Goal: Task Accomplishment & Management: Complete application form

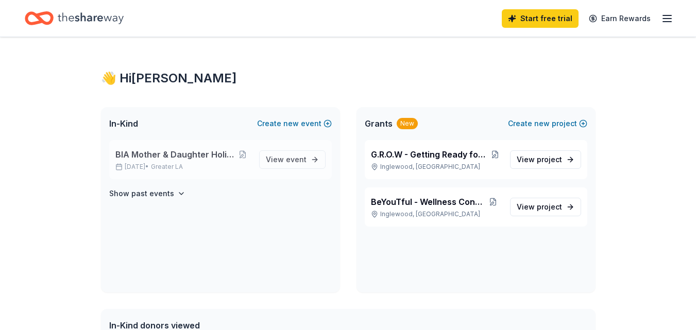
click at [147, 155] on span "BIA Mother & Daughter Holiday Brunch" at bounding box center [175, 154] width 120 height 12
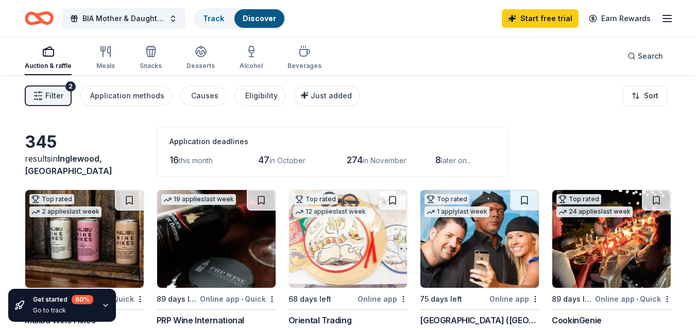
click at [56, 98] on span "Filter" at bounding box center [54, 96] width 18 height 12
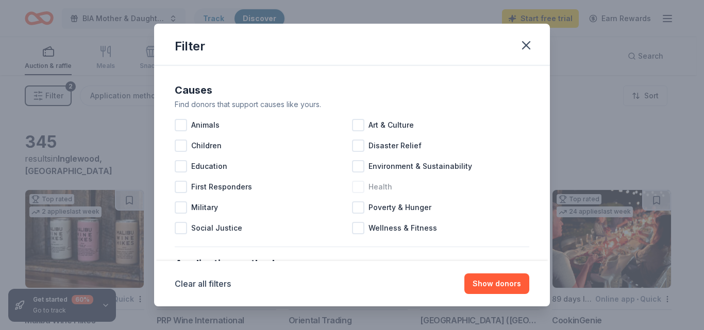
click at [359, 187] on div at bounding box center [358, 187] width 12 height 12
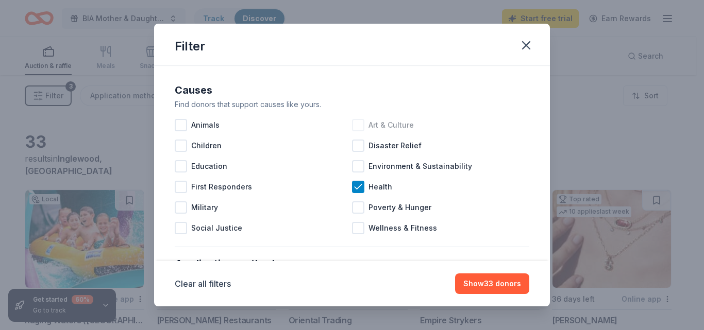
click at [355, 125] on div at bounding box center [358, 125] width 12 height 12
drag, startPoint x: 180, startPoint y: 163, endPoint x: 247, endPoint y: 156, distance: 67.4
click at [180, 163] on div at bounding box center [181, 166] width 12 height 12
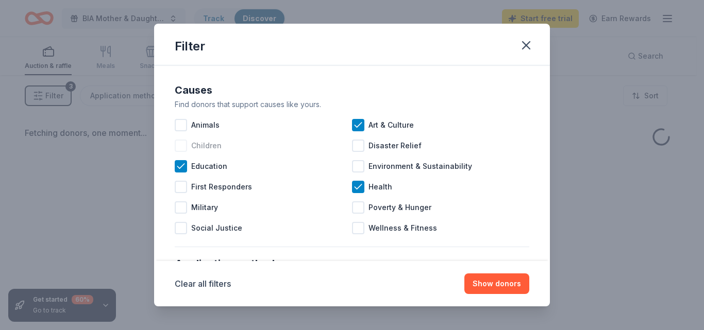
click at [180, 146] on div at bounding box center [181, 146] width 12 height 12
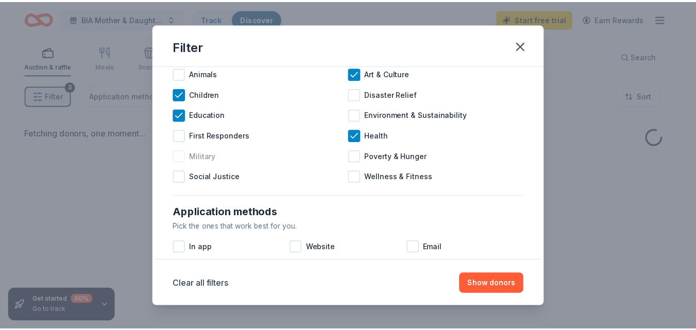
scroll to position [103, 0]
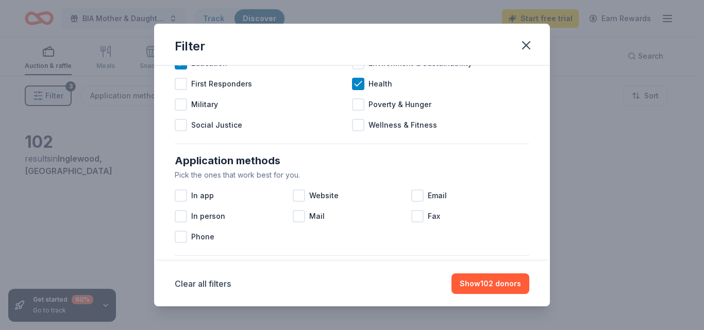
click at [356, 128] on div at bounding box center [358, 125] width 12 height 12
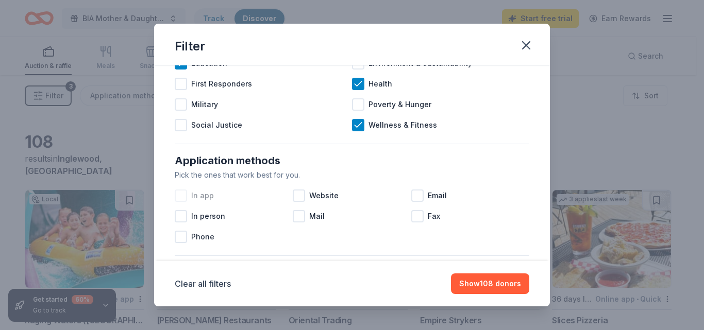
click at [181, 195] on div at bounding box center [181, 196] width 12 height 12
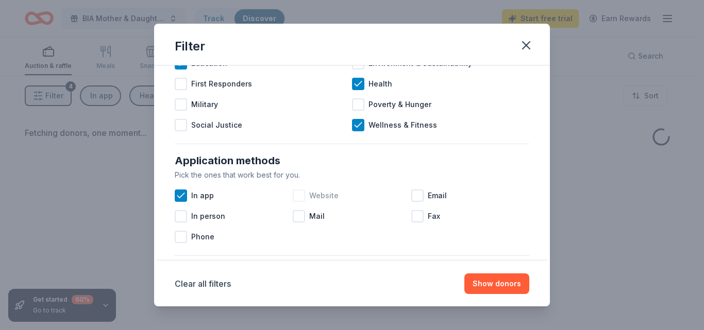
click at [297, 194] on div at bounding box center [299, 196] width 12 height 12
click at [411, 194] on div at bounding box center [417, 196] width 12 height 12
click at [492, 281] on button "Show donors" at bounding box center [496, 284] width 65 height 21
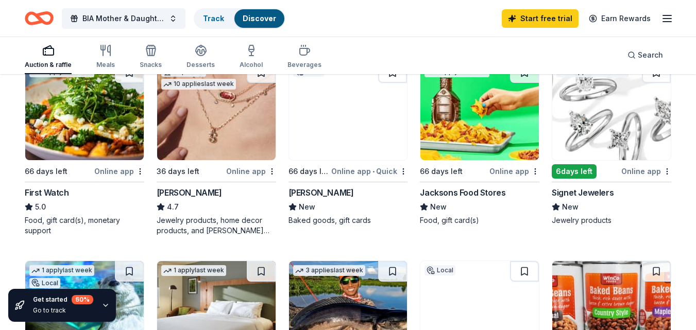
scroll to position [464, 0]
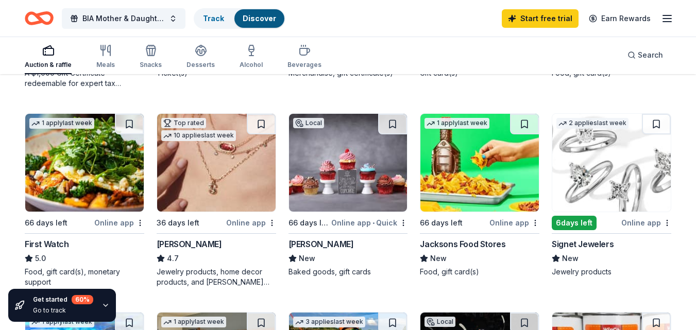
click at [593, 170] on img at bounding box center [611, 163] width 119 height 98
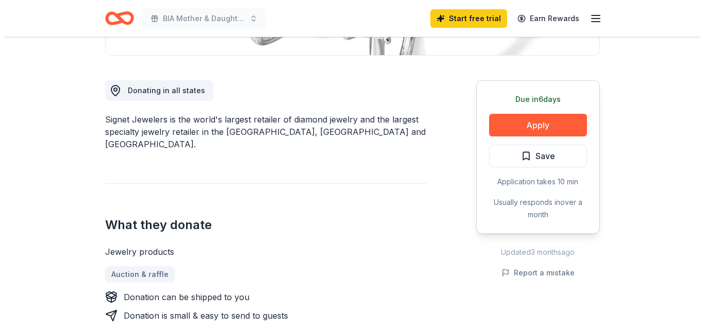
scroll to position [309, 0]
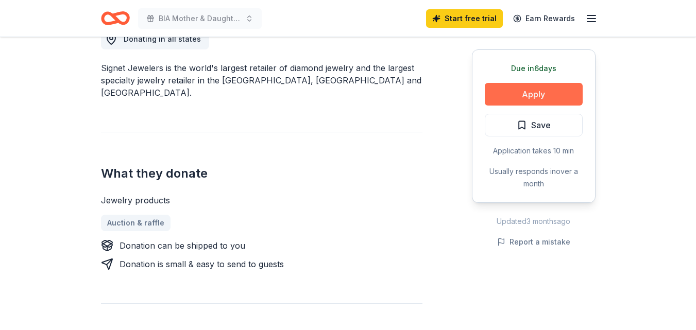
click at [530, 96] on button "Apply" at bounding box center [534, 94] width 98 height 23
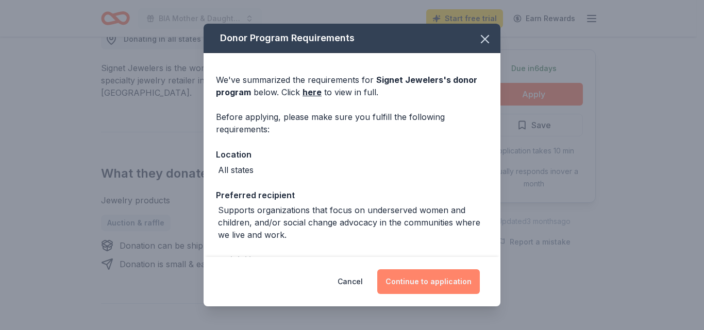
click at [421, 288] on button "Continue to application" at bounding box center [428, 282] width 103 height 25
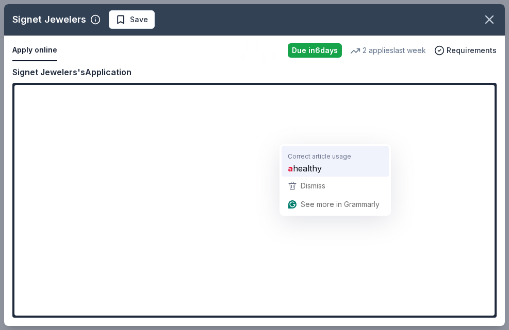
click at [300, 171] on span "healthy" at bounding box center [307, 168] width 29 height 13
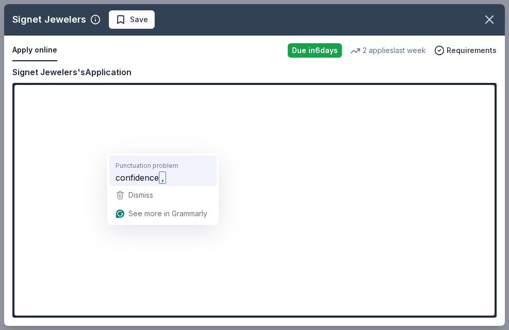
click at [141, 177] on span "confidence" at bounding box center [136, 177] width 43 height 13
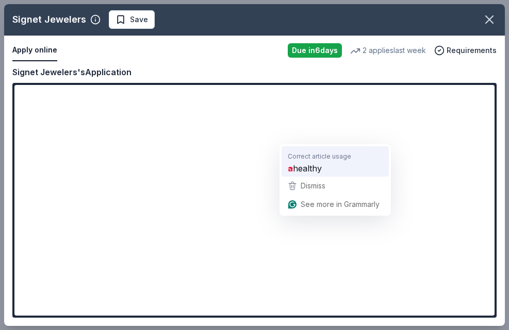
click at [313, 165] on span "healthy" at bounding box center [307, 168] width 29 height 13
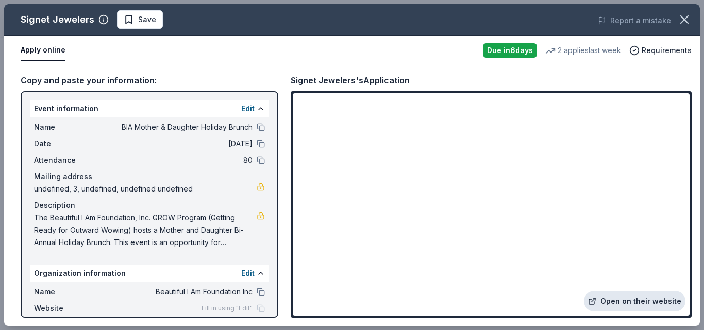
click at [626, 299] on link "Open on their website" at bounding box center [635, 301] width 102 height 21
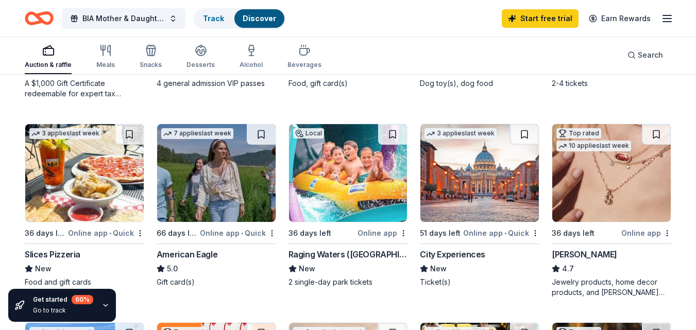
scroll to position [515, 0]
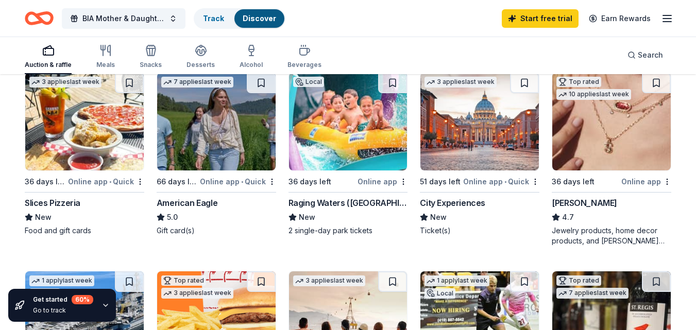
click at [43, 51] on icon "button" at bounding box center [48, 50] width 12 height 12
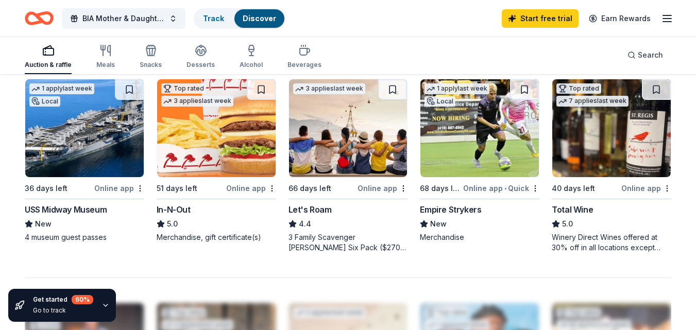
scroll to position [656, 0]
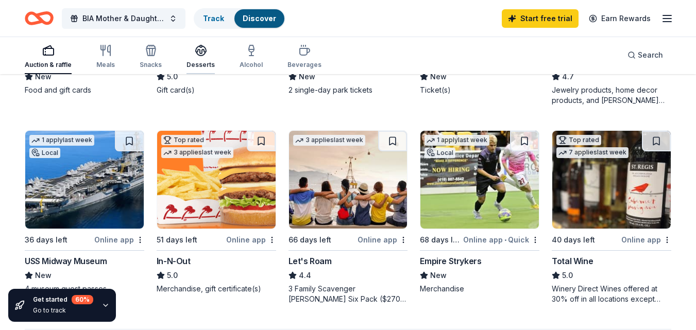
click at [205, 51] on icon "button" at bounding box center [201, 50] width 12 height 12
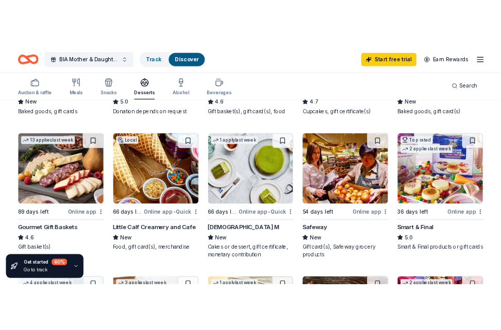
scroll to position [309, 0]
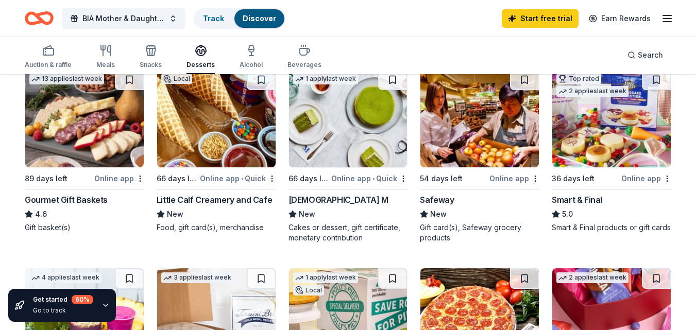
click at [83, 128] on img at bounding box center [84, 119] width 119 height 98
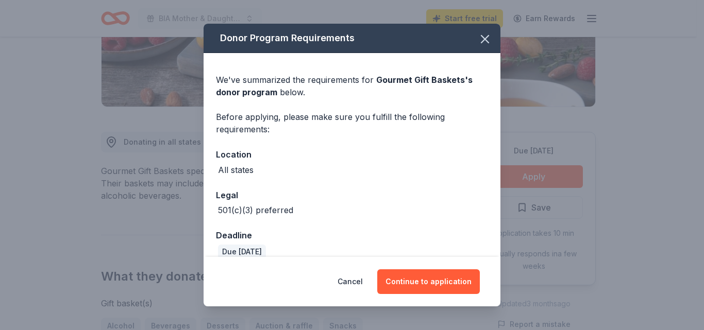
scroll to position [206, 0]
click at [252, 170] on div "All states" at bounding box center [236, 170] width 36 height 12
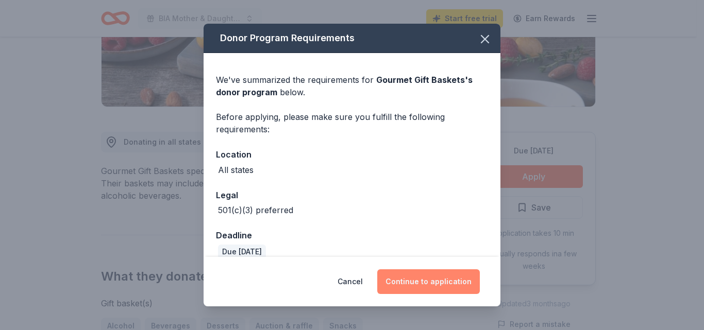
click at [434, 282] on button "Continue to application" at bounding box center [428, 282] width 103 height 25
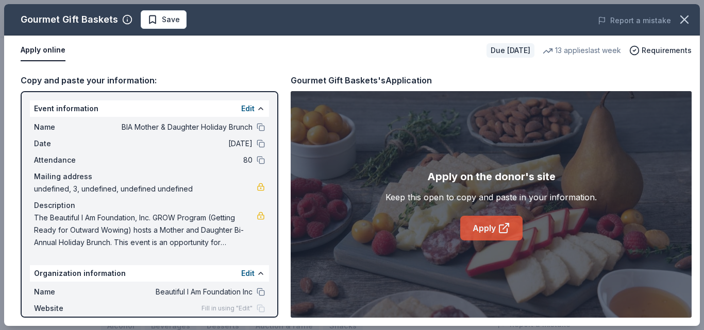
click at [480, 228] on link "Apply" at bounding box center [491, 228] width 62 height 25
click at [499, 232] on icon at bounding box center [503, 229] width 8 height 8
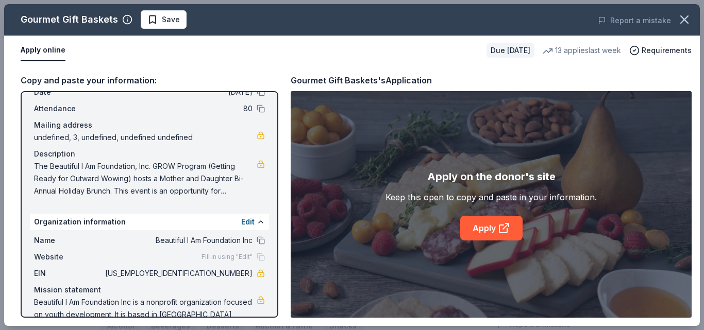
click at [158, 183] on span "The Beautiful I Am Foundation, Inc. GROW Program (Getting Ready for Outward Wow…" at bounding box center [145, 178] width 223 height 37
click at [41, 167] on span "The Beautiful I Am Foundation, Inc. GROW Program (Getting Ready for Outward Wow…" at bounding box center [145, 178] width 223 height 37
drag, startPoint x: 36, startPoint y: 164, endPoint x: 220, endPoint y: 192, distance: 186.1
click at [217, 191] on span "The Beautiful I Am Foundation, Inc. GROW Program (Getting Ready for Outward Wow…" at bounding box center [145, 178] width 223 height 37
click at [227, 190] on span "The Beautiful I Am Foundation, Inc. GROW Program (Getting Ready for Outward Wow…" at bounding box center [145, 178] width 223 height 37
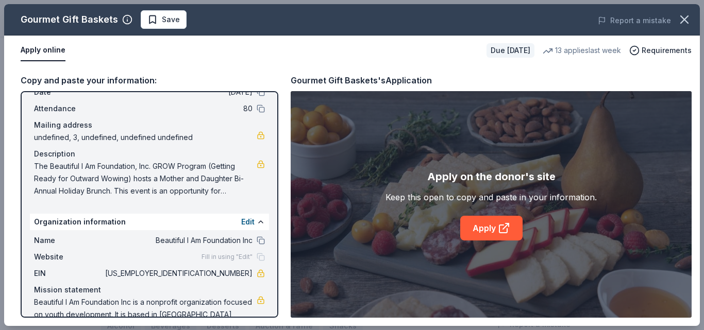
click at [227, 190] on span "The Beautiful I Am Foundation, Inc. GROW Program (Getting Ready for Outward Wow…" at bounding box center [145, 178] width 223 height 37
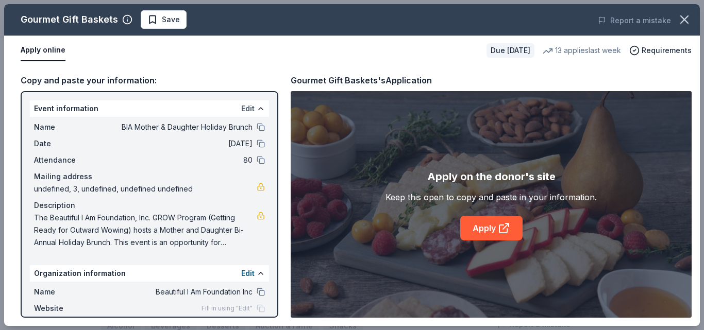
click at [241, 108] on button "Edit" at bounding box center [247, 109] width 13 height 12
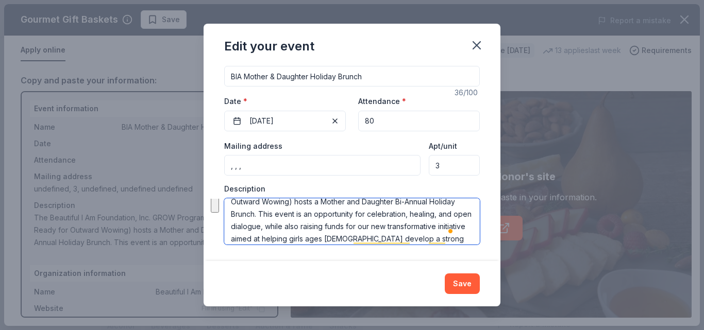
scroll to position [49, 0]
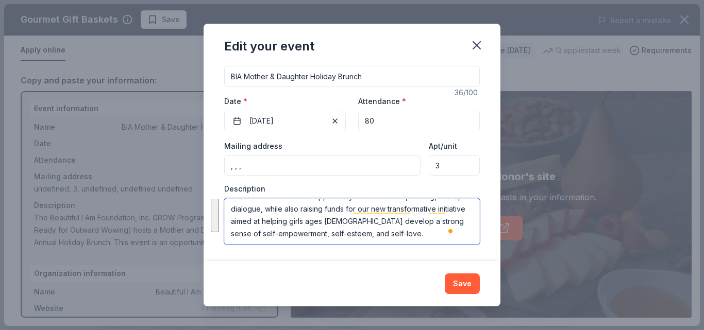
drag, startPoint x: 230, startPoint y: 209, endPoint x: 296, endPoint y: 241, distance: 73.5
click at [296, 241] on textarea "The Beautiful I Am Foundation, Inc. GROW Program (Getting Ready for Outward Wow…" at bounding box center [352, 221] width 256 height 46
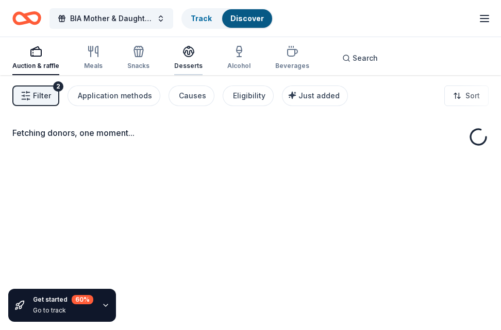
click at [191, 53] on icon "button" at bounding box center [188, 51] width 10 height 8
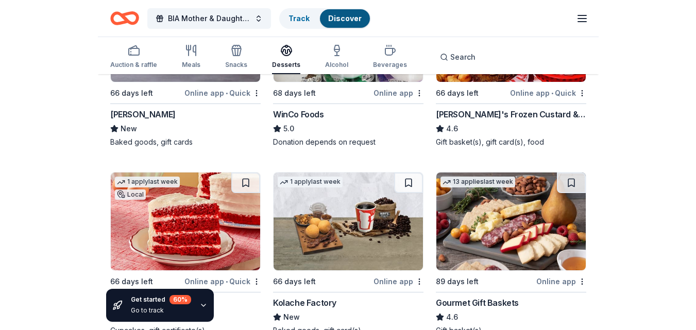
scroll to position [258, 0]
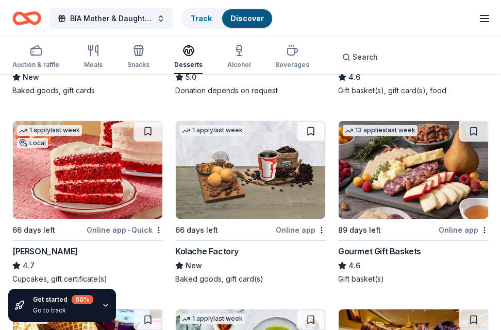
click at [78, 170] on img at bounding box center [87, 170] width 149 height 98
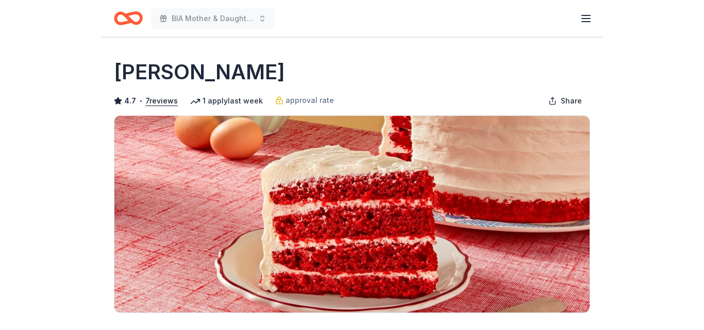
scroll to position [206, 0]
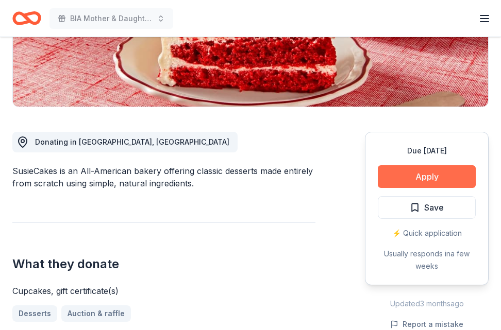
click at [445, 177] on button "Apply" at bounding box center [427, 176] width 98 height 23
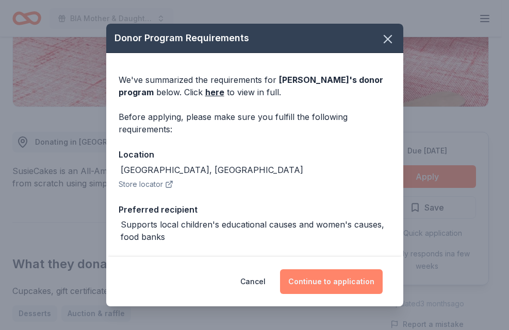
click at [316, 276] on button "Continue to application" at bounding box center [331, 282] width 103 height 25
